Goal: Task Accomplishment & Management: Use online tool/utility

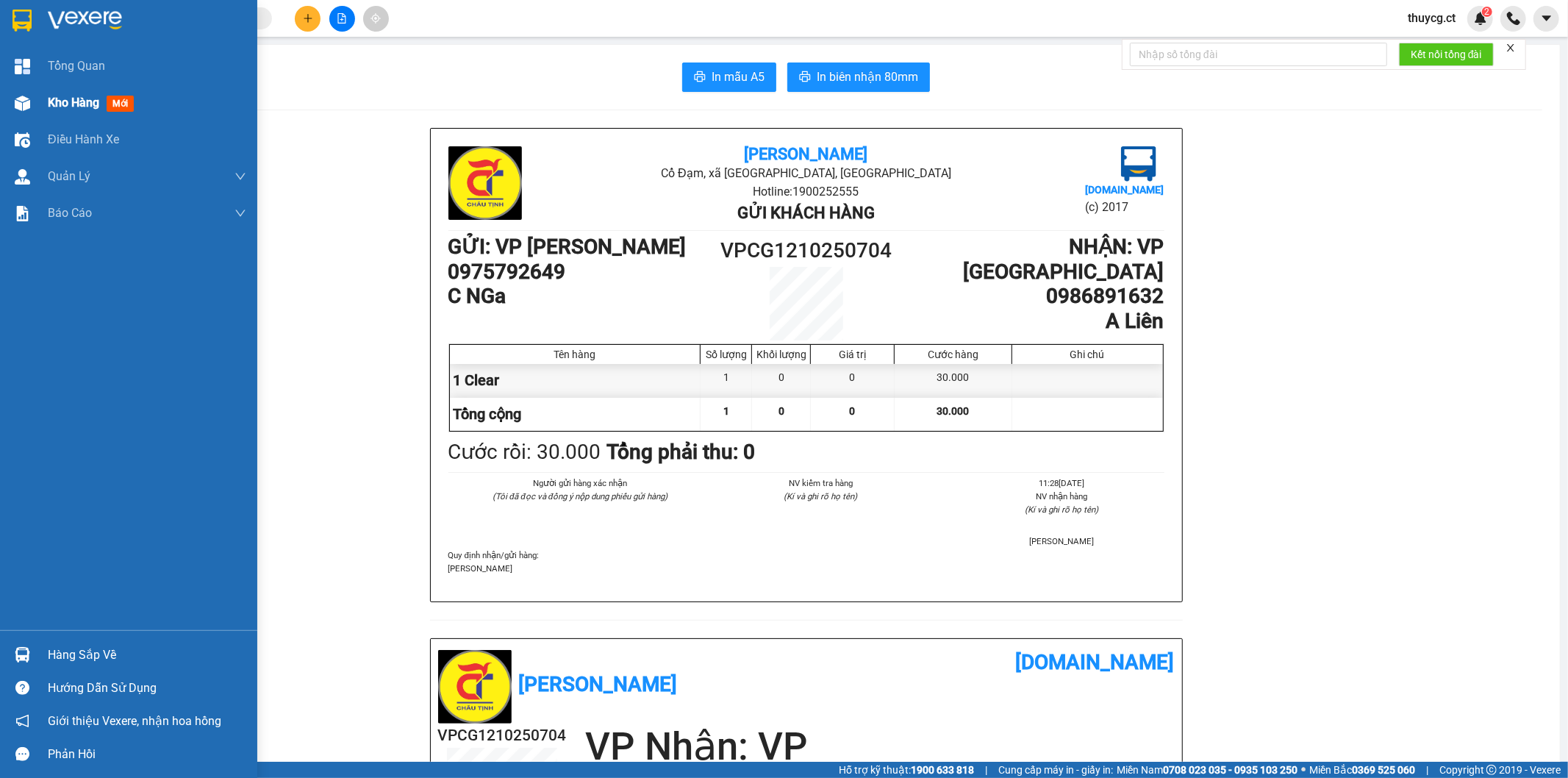
click at [78, 105] on span "Kho hàng" at bounding box center [73, 102] width 52 height 14
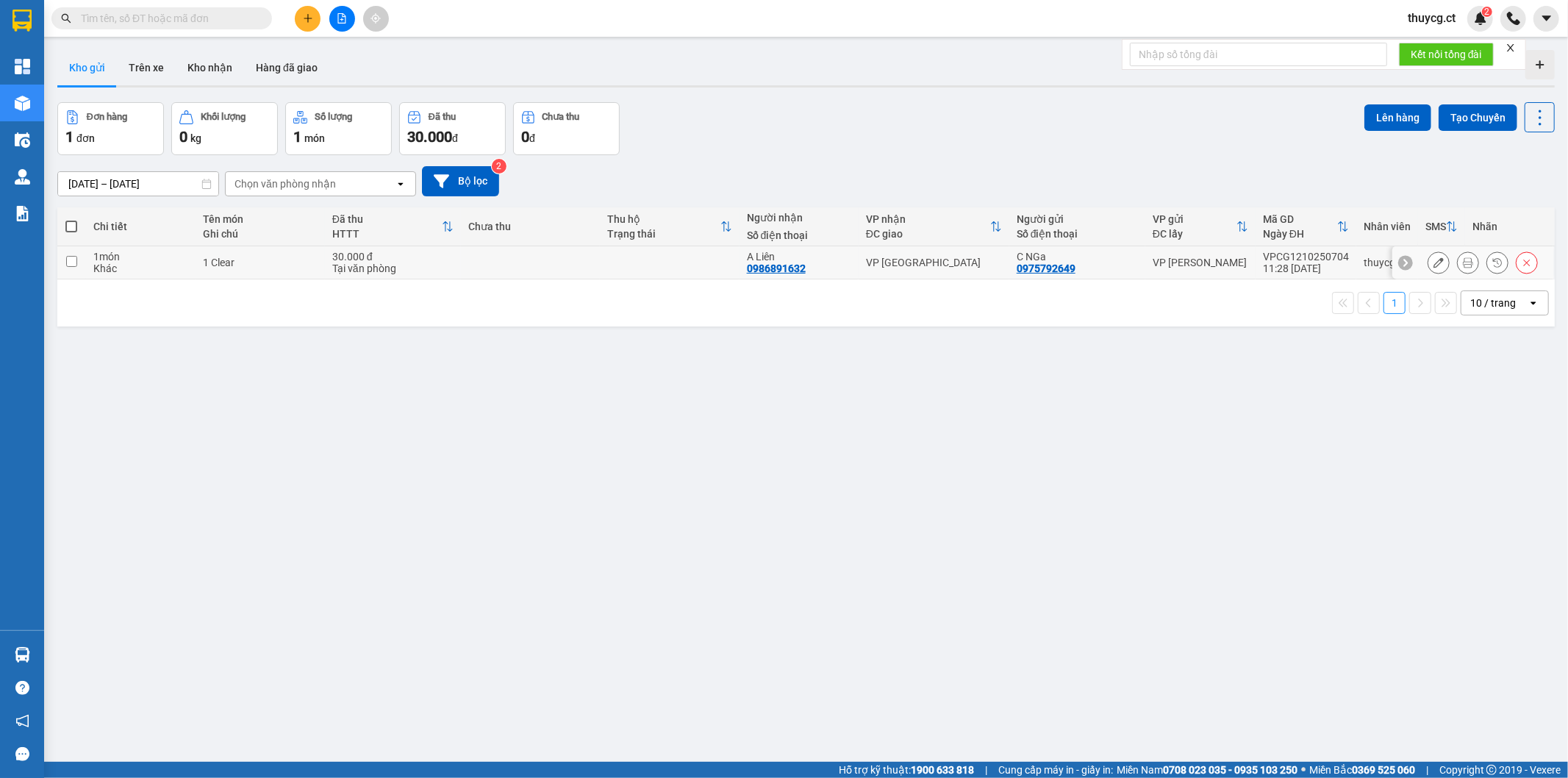
click at [69, 261] on input "checkbox" at bounding box center [72, 261] width 11 height 11
checkbox input "true"
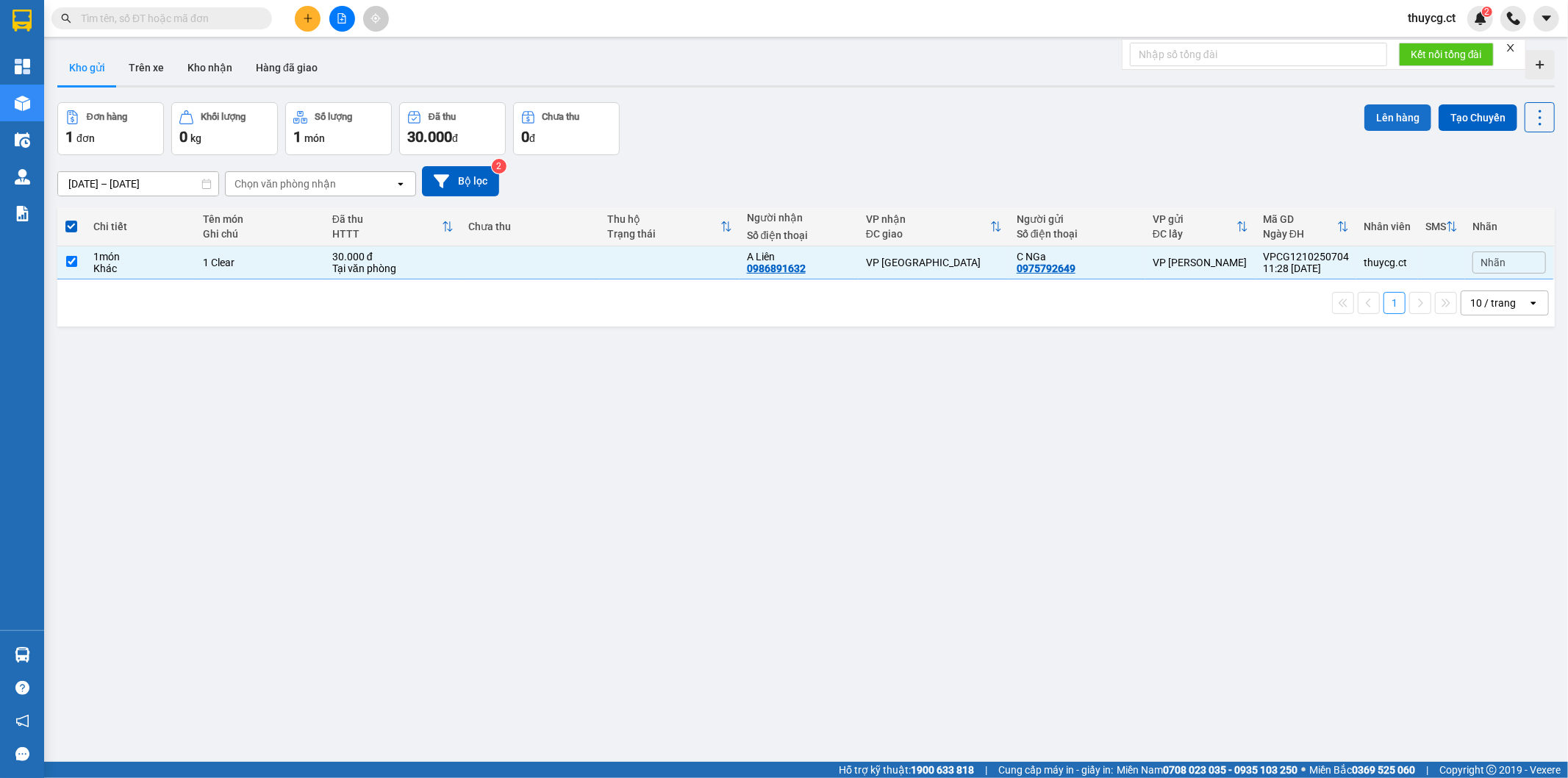
click at [1378, 115] on button "Lên hàng" at bounding box center [1398, 117] width 67 height 27
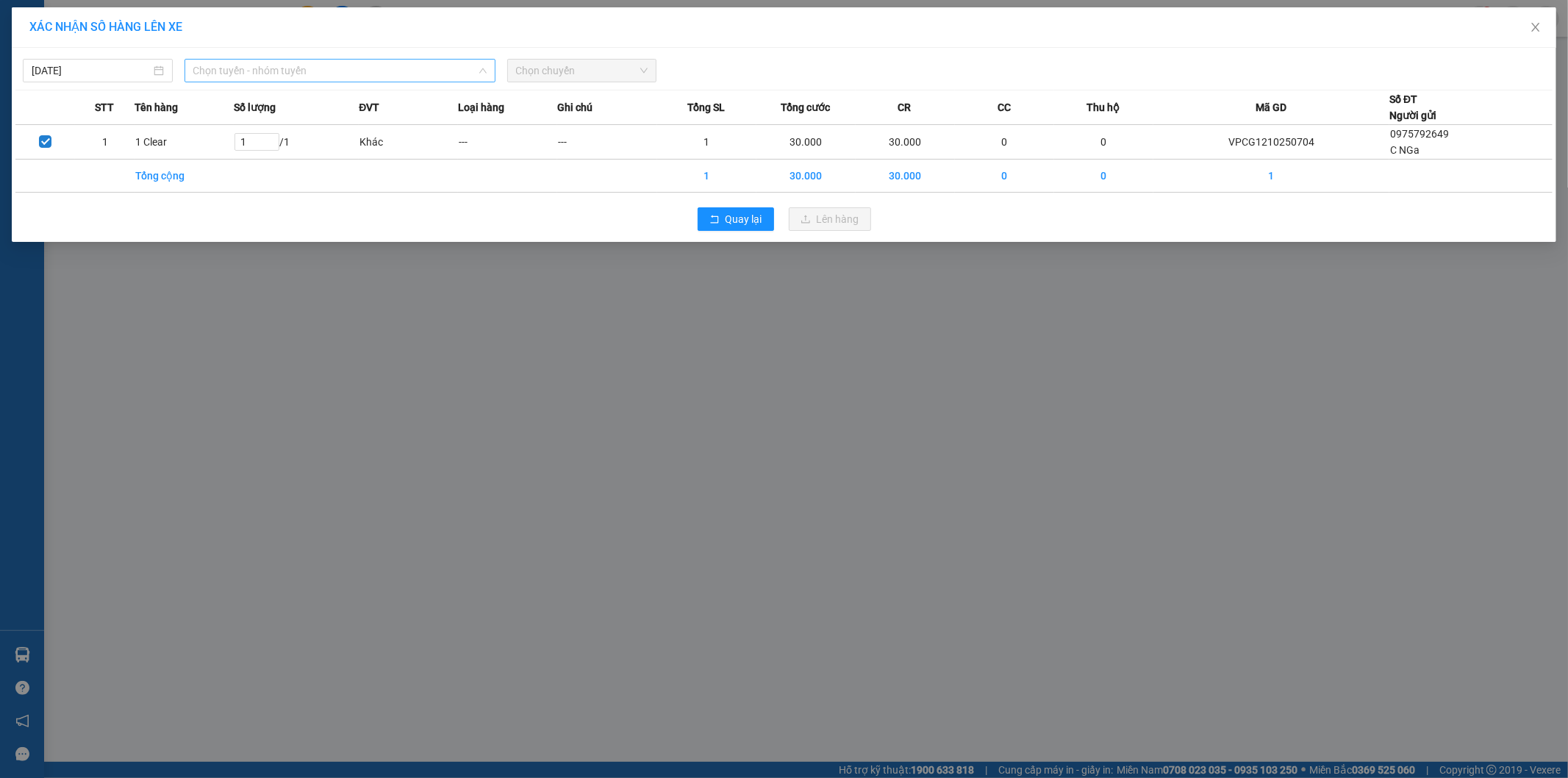
click at [320, 77] on span "Chọn tuyến - nhóm tuyến" at bounding box center [341, 70] width 294 height 22
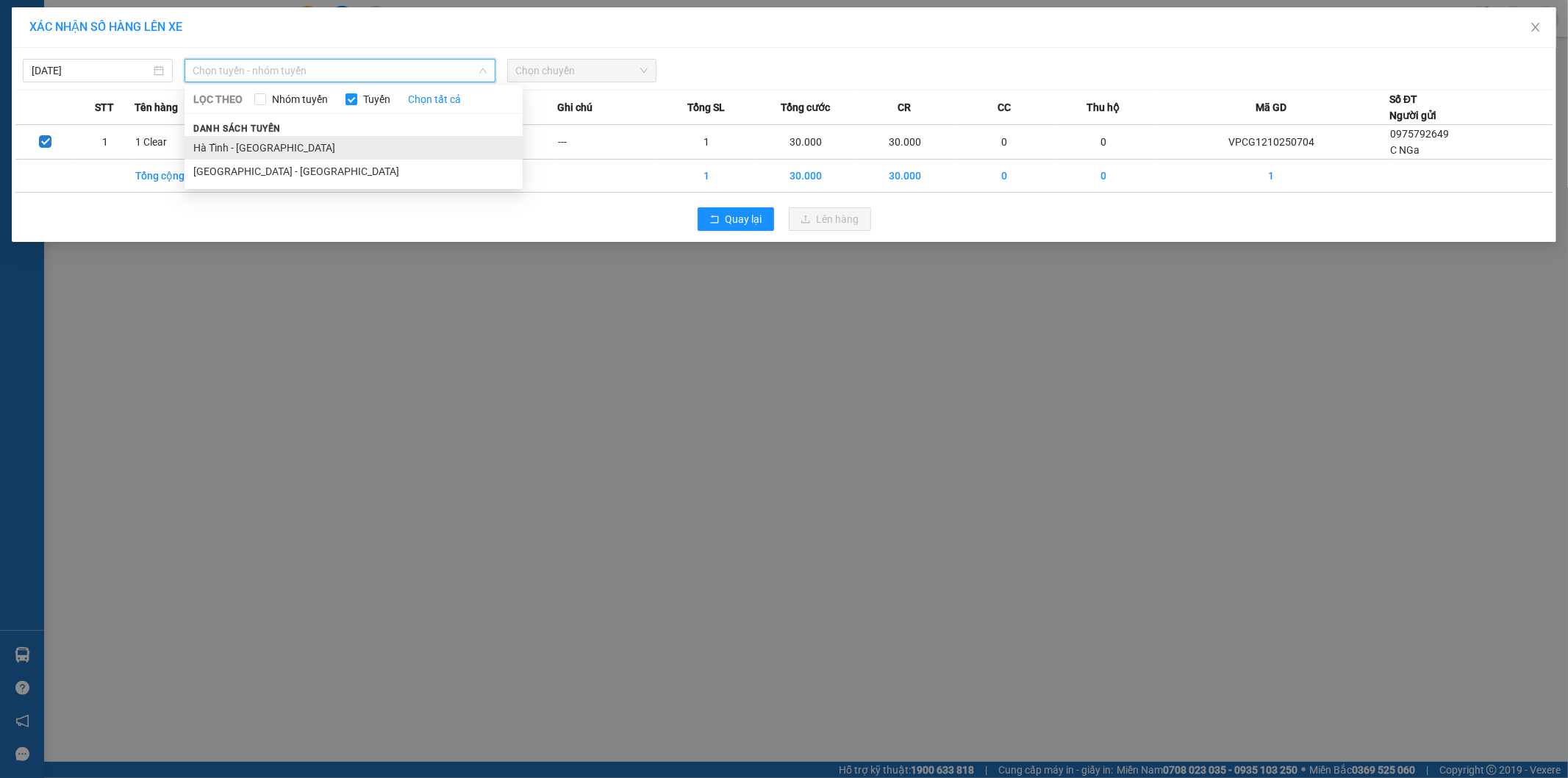
click at [240, 147] on li "Hà Tĩnh - [GEOGRAPHIC_DATA]" at bounding box center [353, 148] width 338 height 23
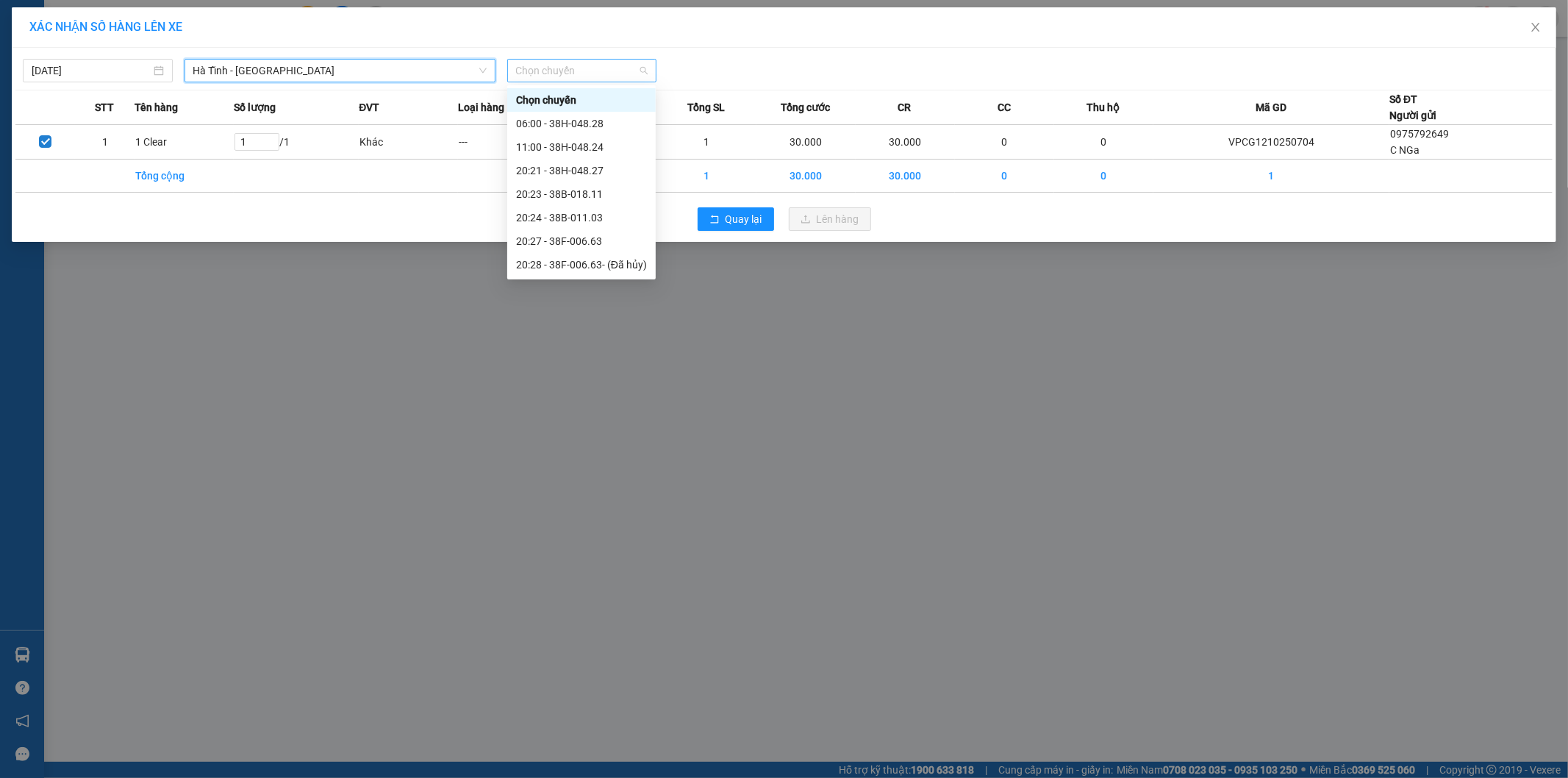
click at [557, 72] on span "Chọn chuyến" at bounding box center [583, 70] width 132 height 22
click at [557, 144] on div "11:00 - 38H-048.24" at bounding box center [582, 147] width 131 height 16
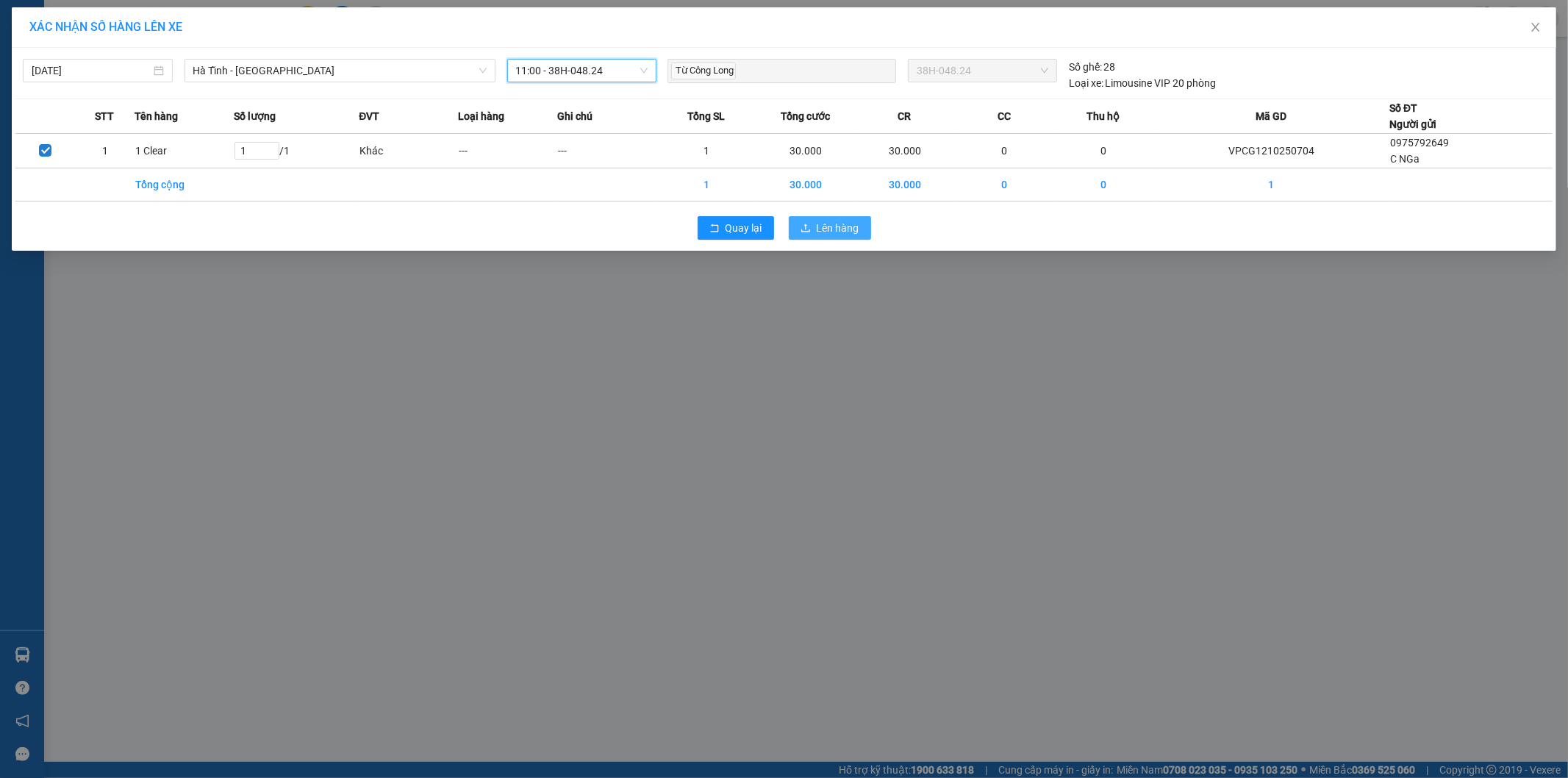
click at [822, 232] on span "Lên hàng" at bounding box center [838, 228] width 43 height 16
